Goal: Information Seeking & Learning: Learn about a topic

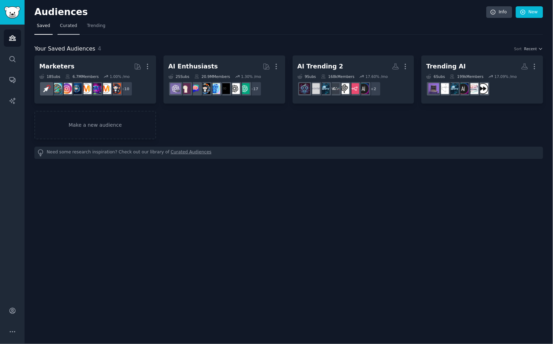
click at [72, 30] on link "Curated" at bounding box center [69, 27] width 22 height 14
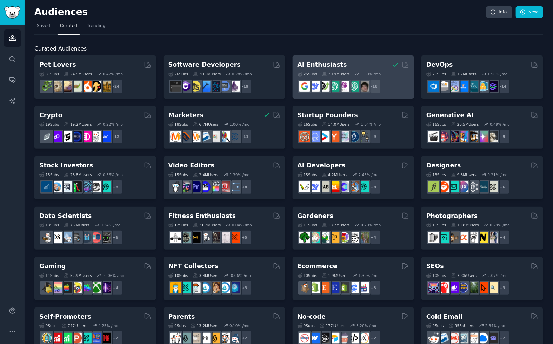
click at [324, 74] on icon at bounding box center [325, 74] width 4 height 4
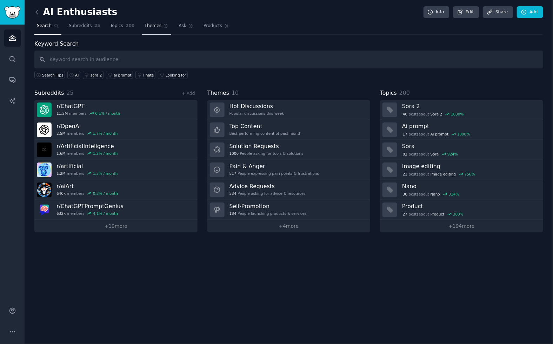
click at [148, 27] on span "Themes" at bounding box center [153, 26] width 17 height 6
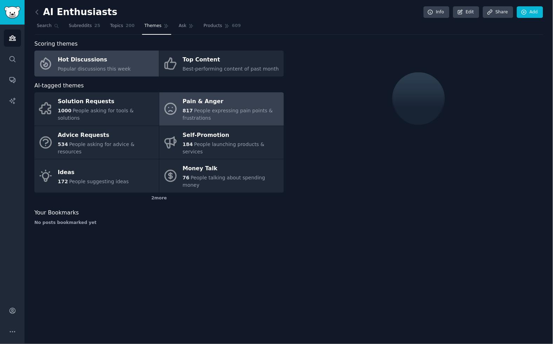
click at [213, 108] on span "People expressing pain points & frustrations" at bounding box center [228, 114] width 90 height 13
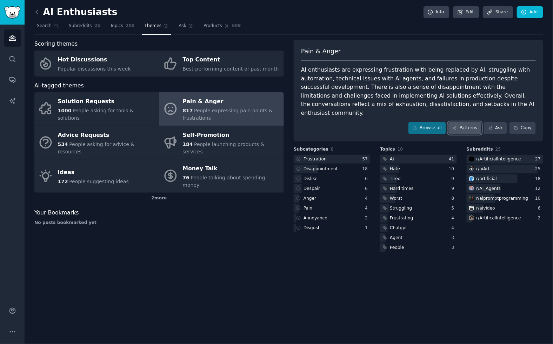
click at [468, 122] on link "Patterns" at bounding box center [465, 128] width 33 height 12
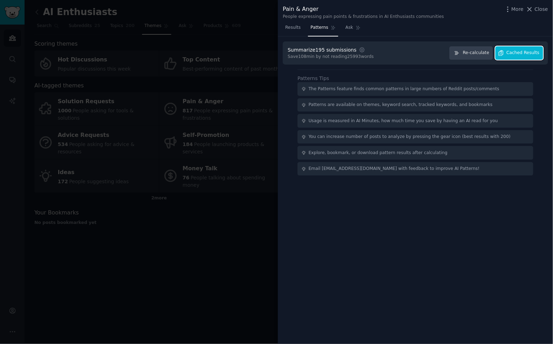
click at [528, 54] on span "Cached Results" at bounding box center [523, 53] width 33 height 6
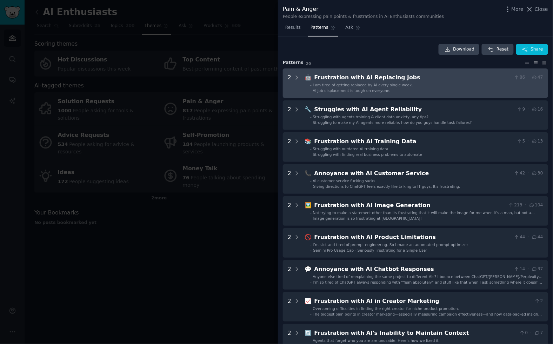
click at [449, 88] on li "- AI job displacement is tough on everyone." at bounding box center [426, 90] width 233 height 5
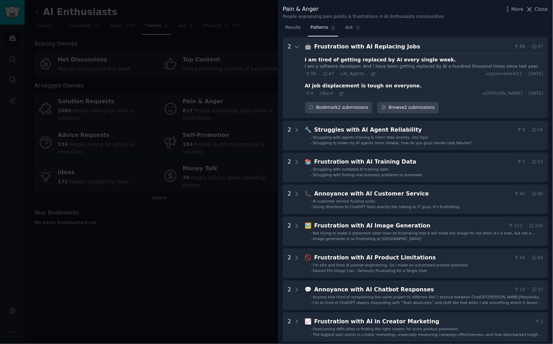
scroll to position [32, 0]
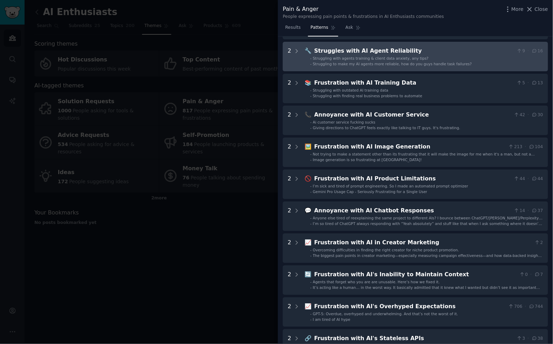
click at [410, 60] on div "Struggling with agents training & client data anxiety, any tips?" at bounding box center [371, 58] width 116 height 5
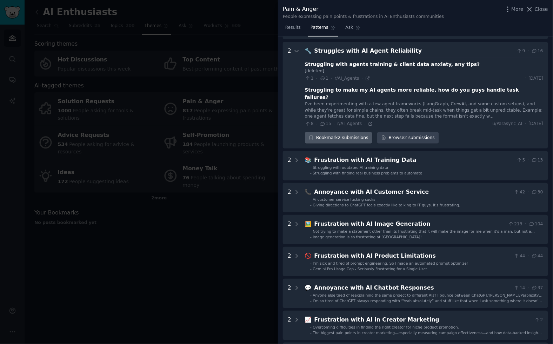
scroll to position [115, 0]
